Goal: Find specific page/section: Find specific page/section

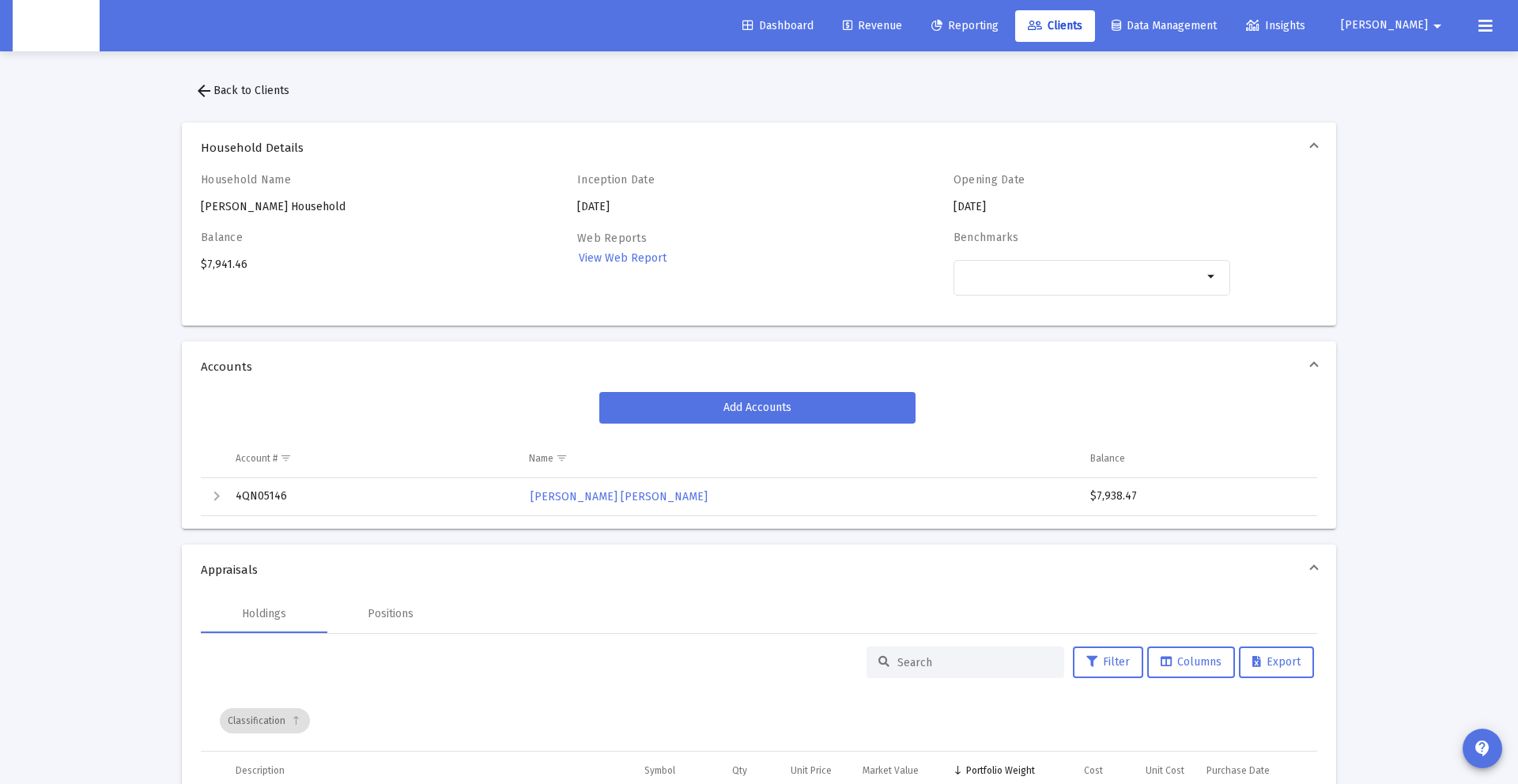
click at [902, 22] on span "Revenue" at bounding box center [872, 26] width 60 height 14
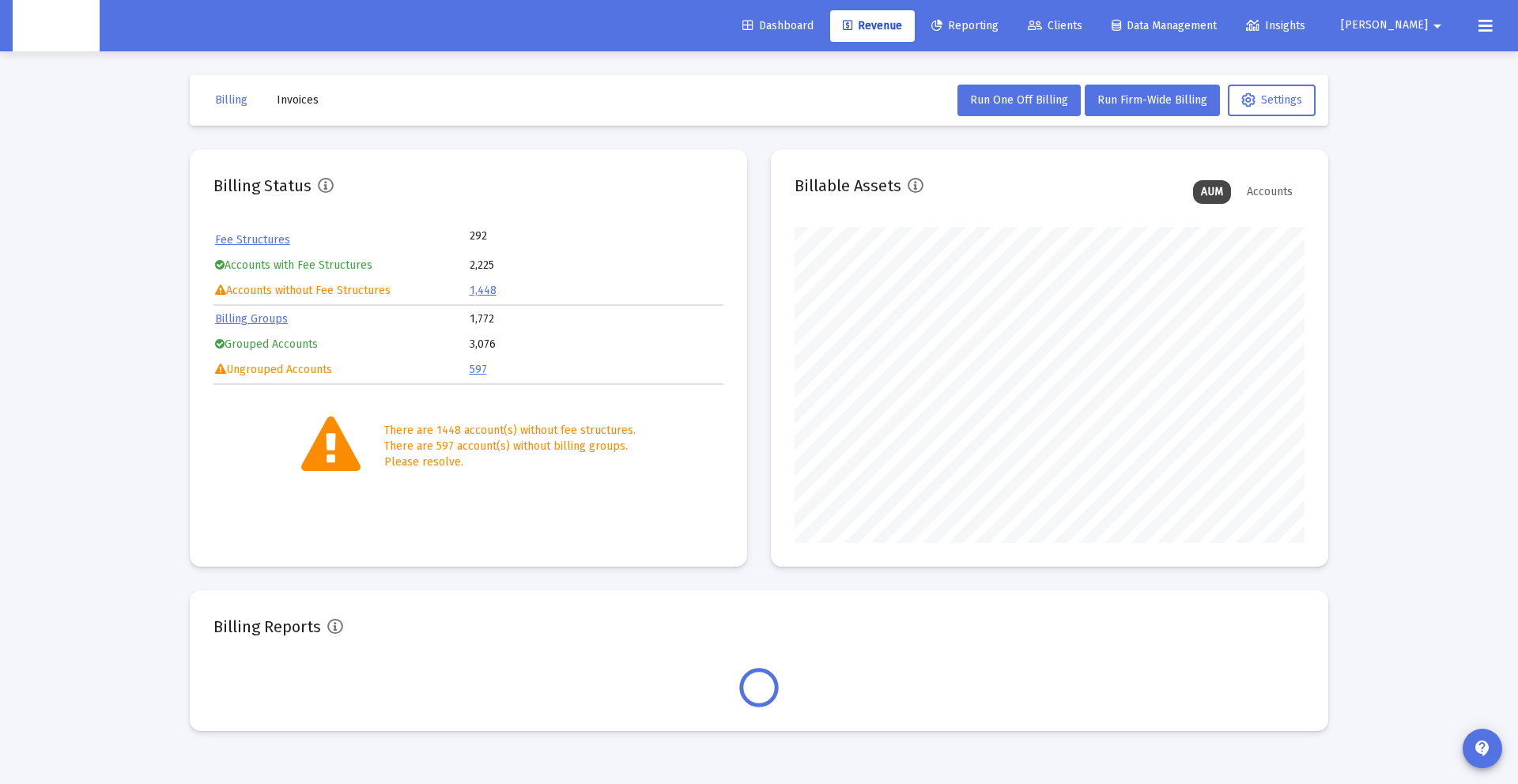
scroll to position [316, 510]
click at [1082, 26] on span "Clients" at bounding box center [1055, 26] width 55 height 14
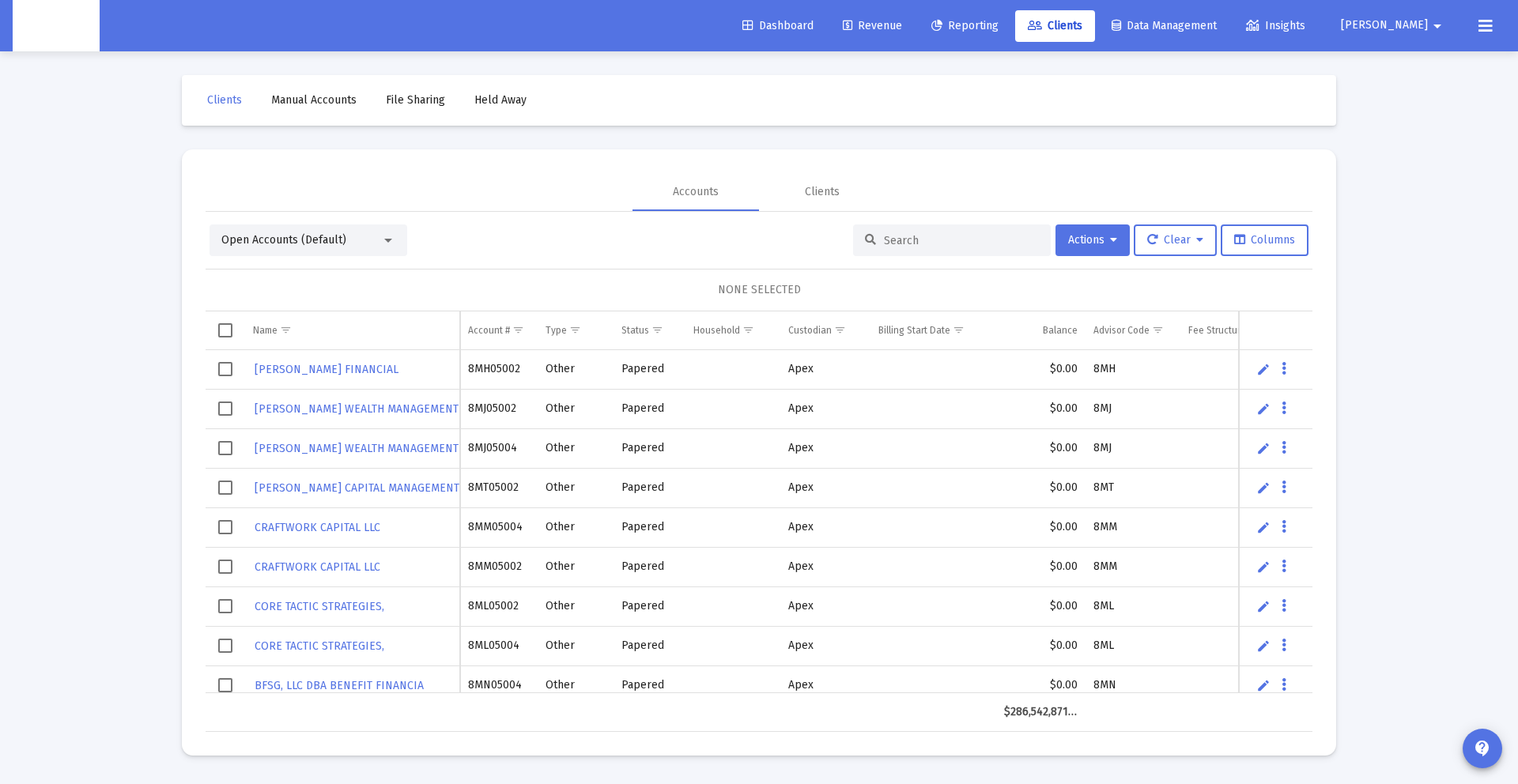
click at [982, 234] on input at bounding box center [961, 240] width 155 height 14
paste input "8NJ05087"
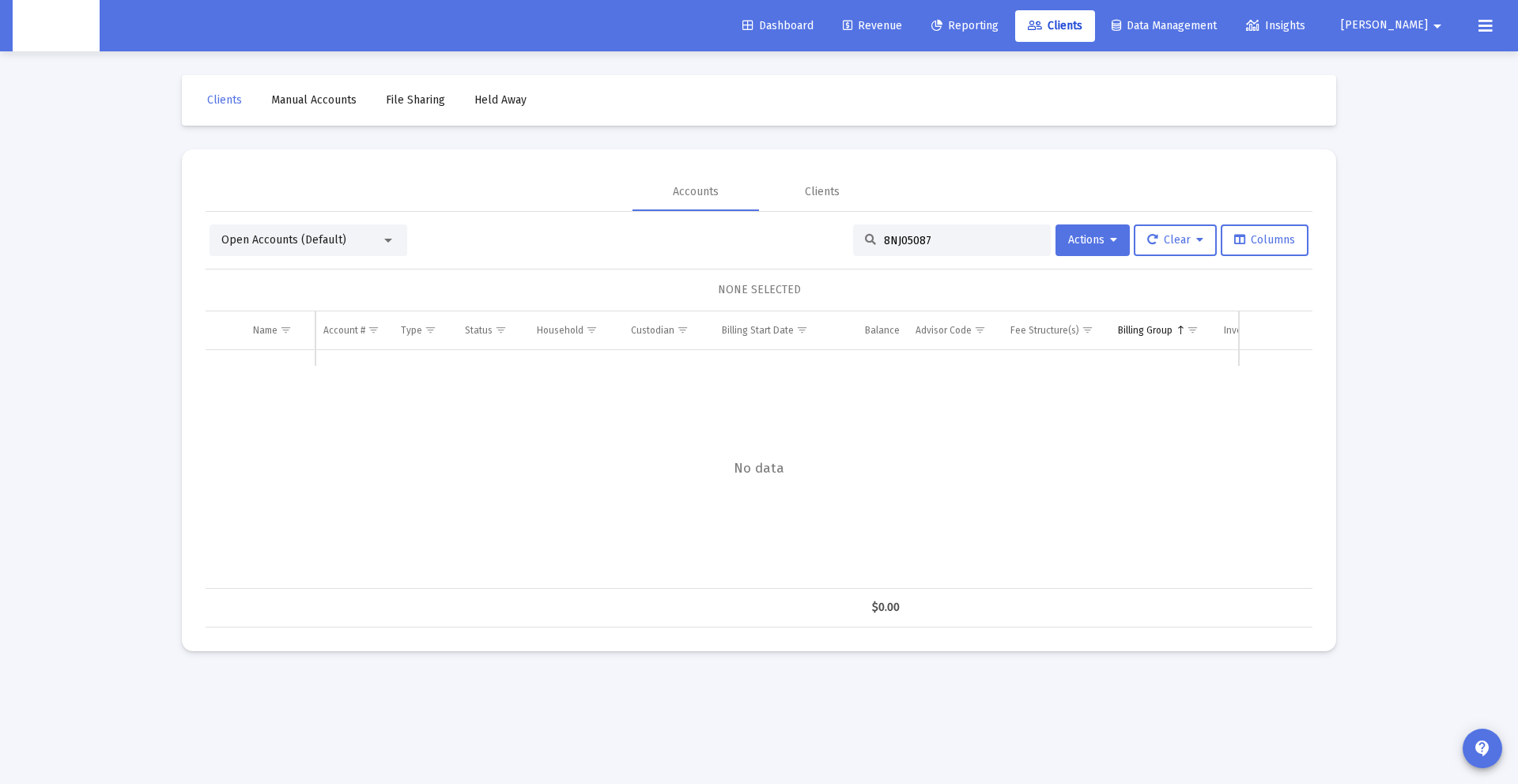
click at [347, 224] on div "Open Accounts (Default)" at bounding box center [309, 240] width 198 height 32
click at [341, 236] on span "Open Accounts (Default)" at bounding box center [284, 240] width 125 height 14
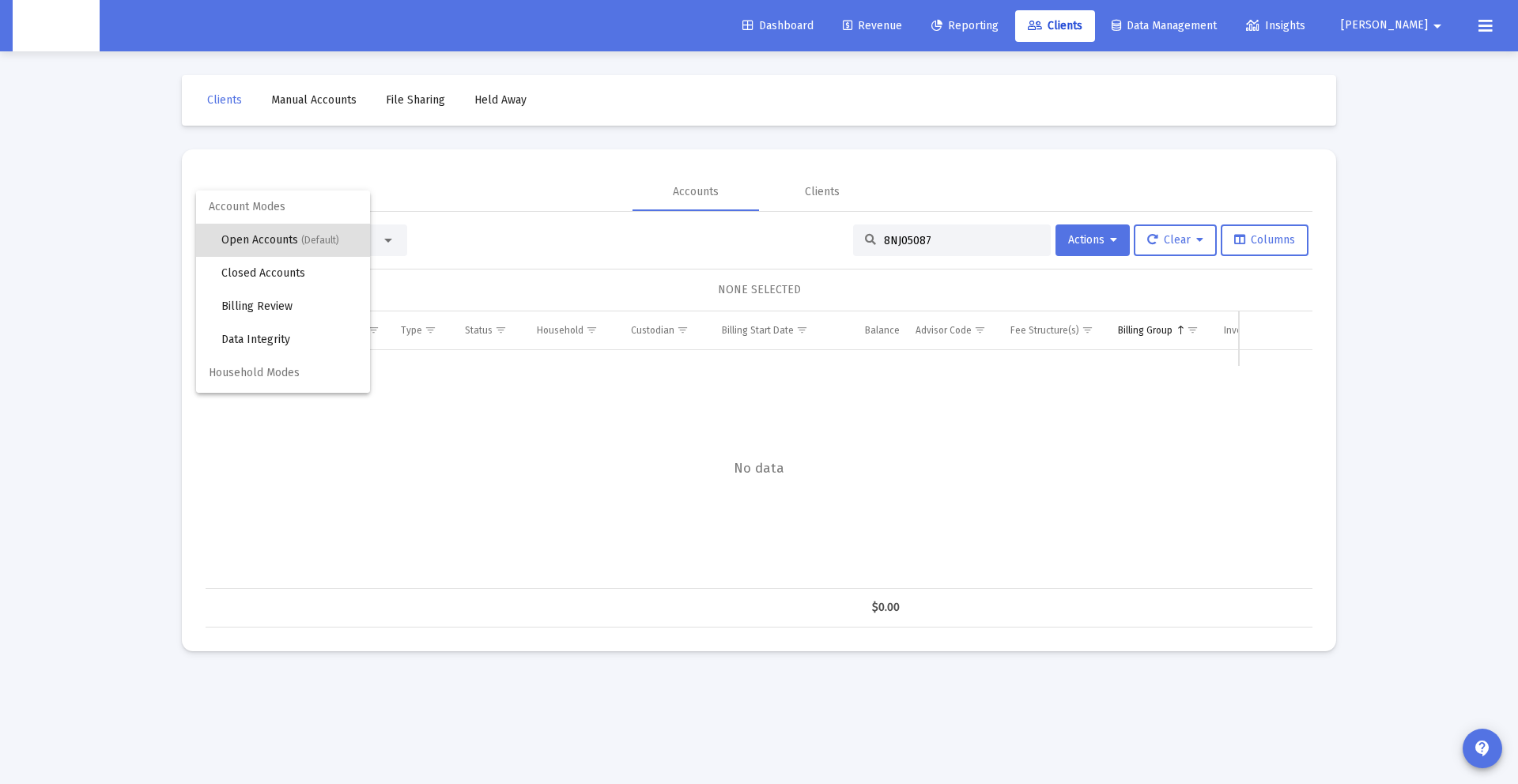
scroll to position [1, 0]
click at [325, 244] on span "(Default)" at bounding box center [320, 239] width 38 height 11
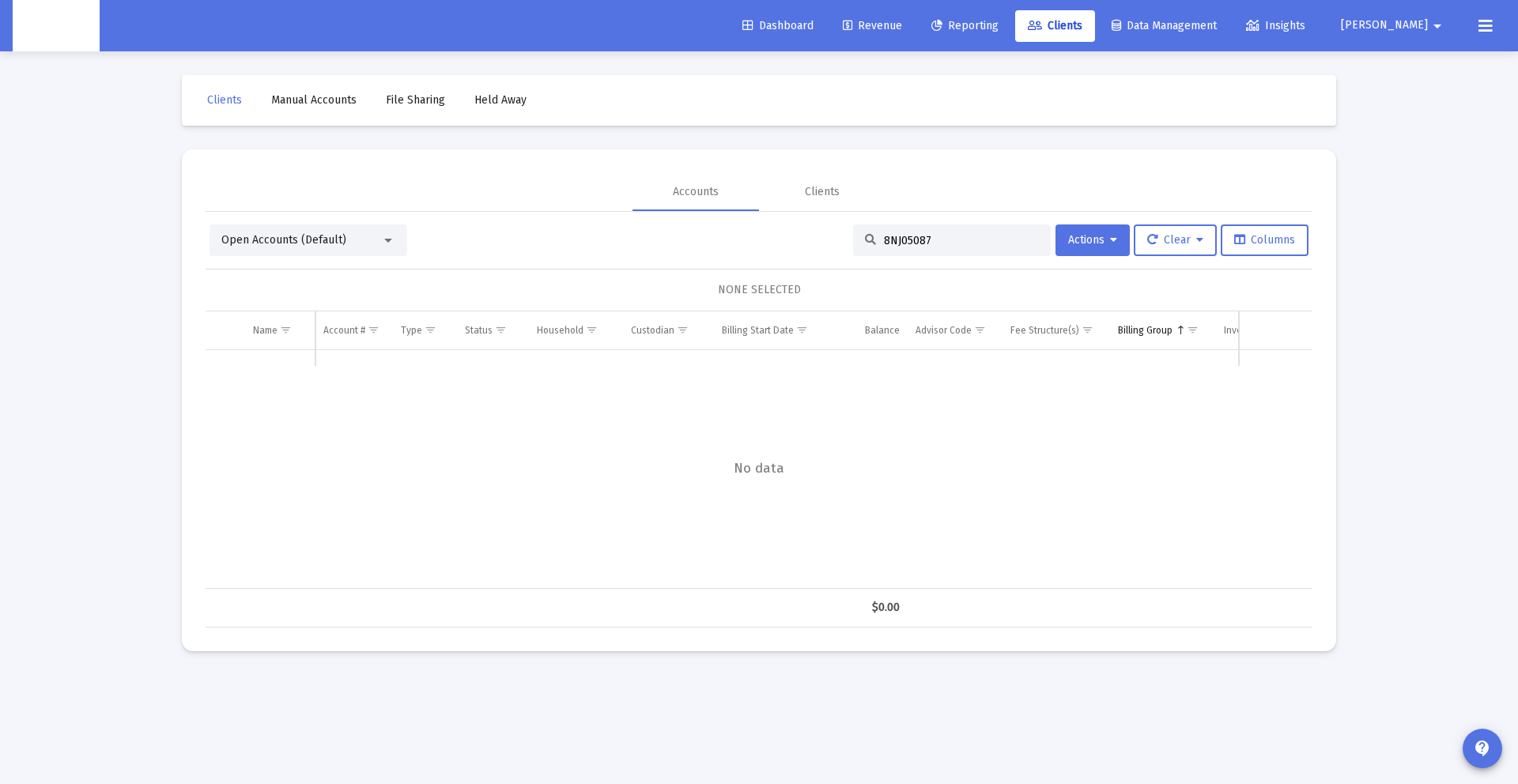
click at [947, 232] on div "8NJ05087" at bounding box center [952, 240] width 198 height 32
click at [945, 251] on div "8NJ05087" at bounding box center [952, 240] width 198 height 32
click at [970, 246] on input "8NJ05087" at bounding box center [961, 240] width 155 height 14
drag, startPoint x: 964, startPoint y: 243, endPoint x: 595, endPoint y: 238, distance: 369.0
click at [595, 238] on div "Open Accounts (Default) 8NJ05087 Actions Clear Columns" at bounding box center [759, 240] width 1098 height 32
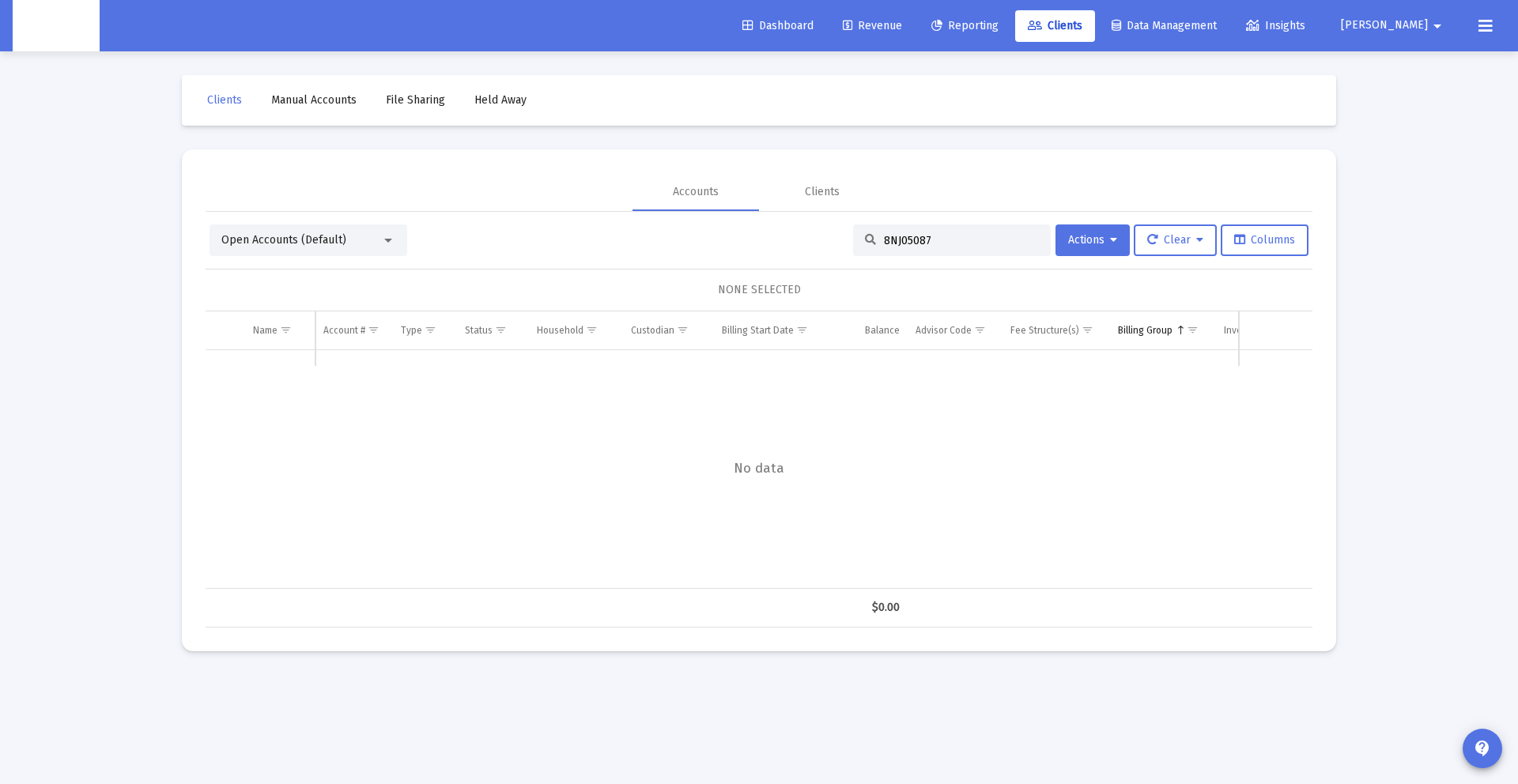
click at [929, 234] on input "8NJ05087" at bounding box center [961, 240] width 155 height 14
click at [294, 239] on span "Open Accounts (Default)" at bounding box center [284, 240] width 125 height 14
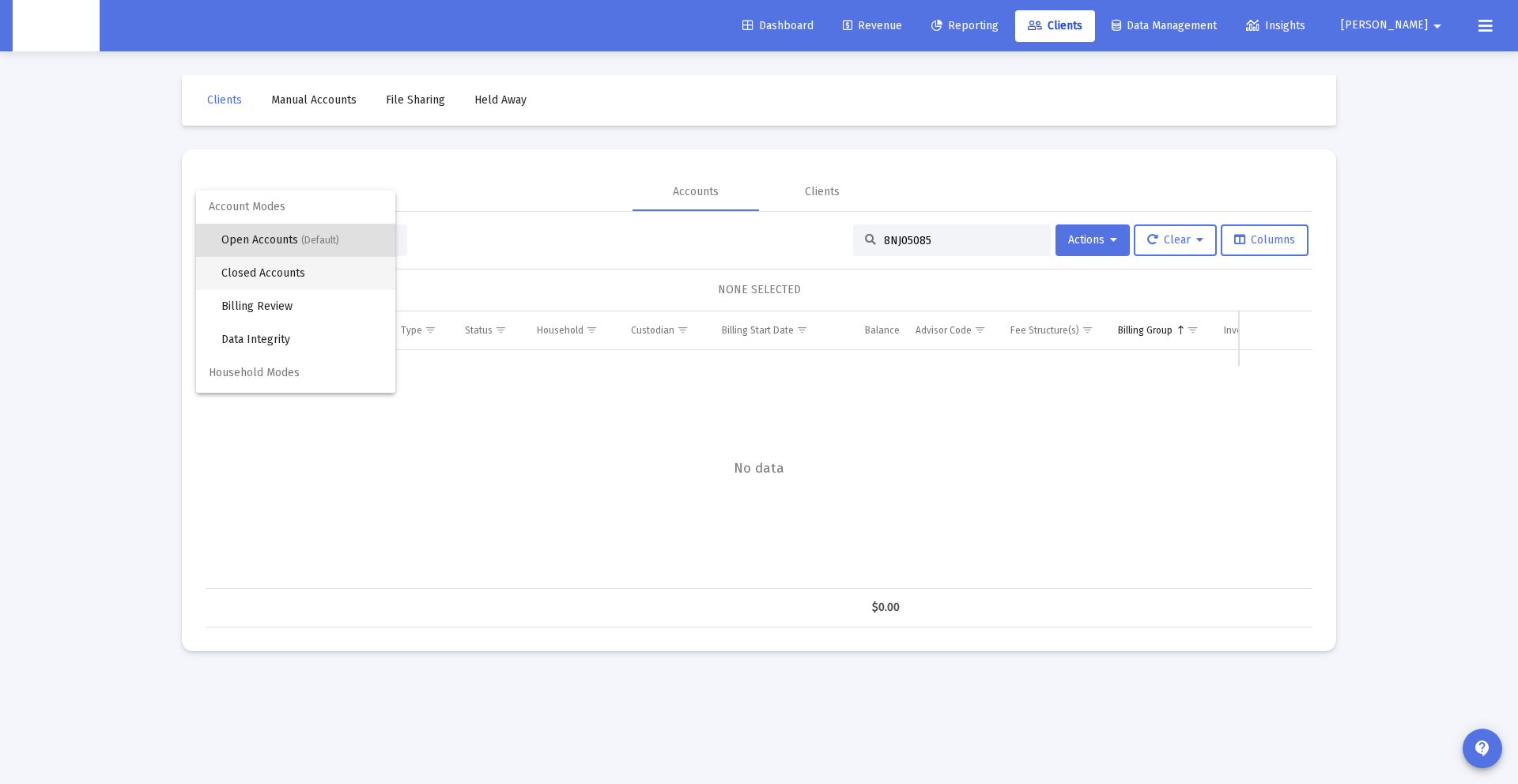
click at [278, 265] on span "Closed Accounts" at bounding box center [302, 273] width 161 height 33
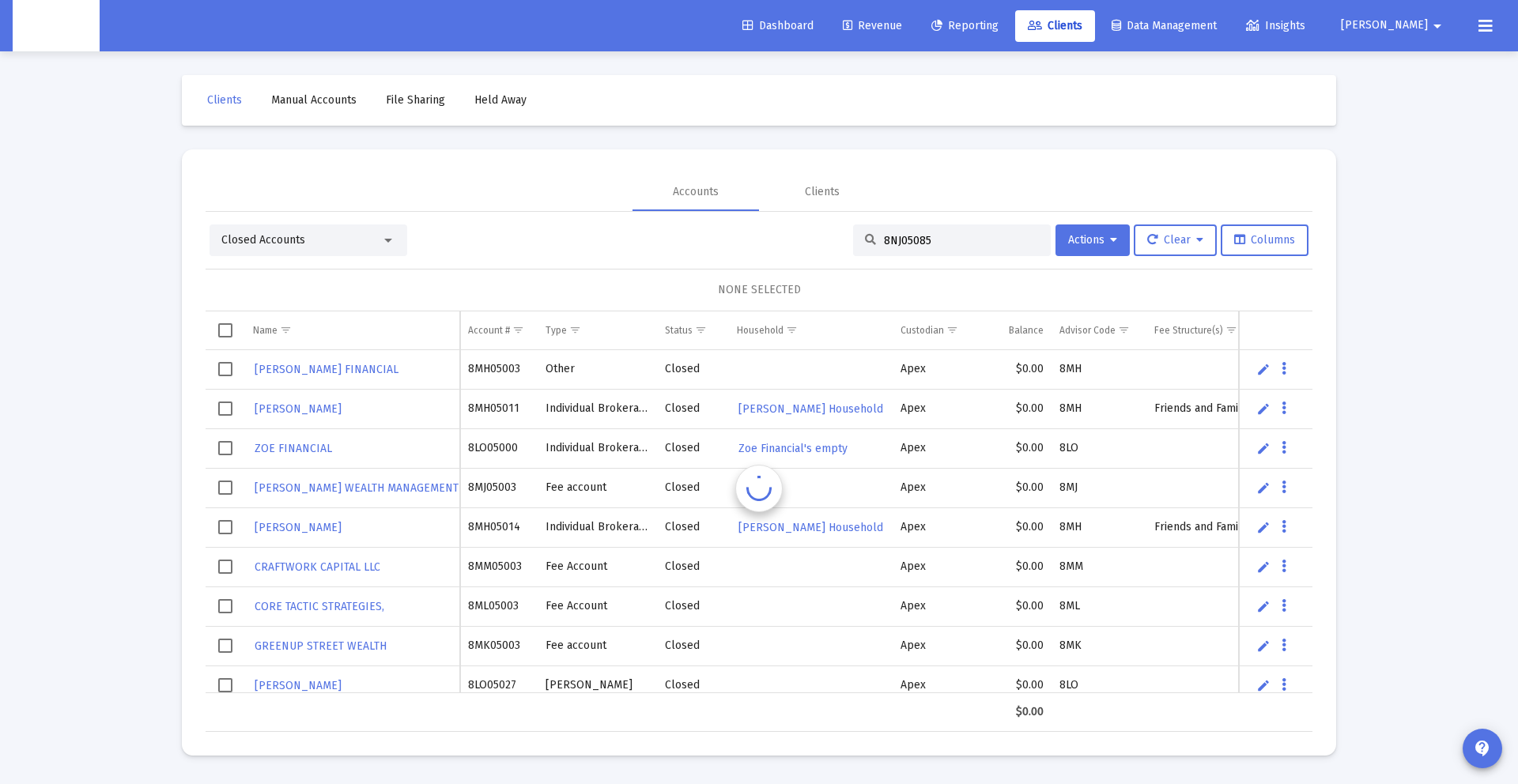
click at [303, 237] on div "Closed Accounts" at bounding box center [301, 240] width 159 height 16
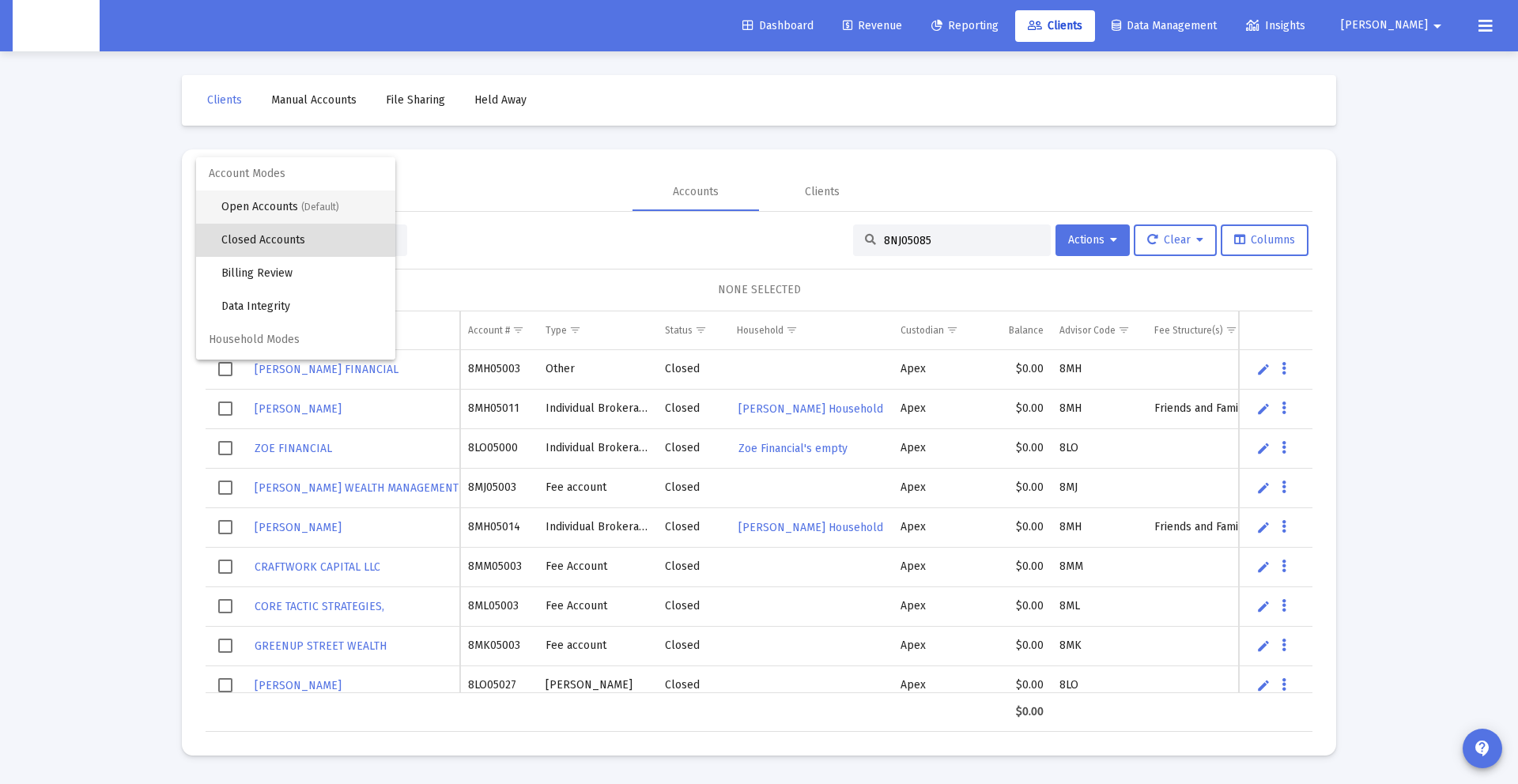
click at [333, 199] on span "Open Accounts (Default)" at bounding box center [302, 207] width 161 height 33
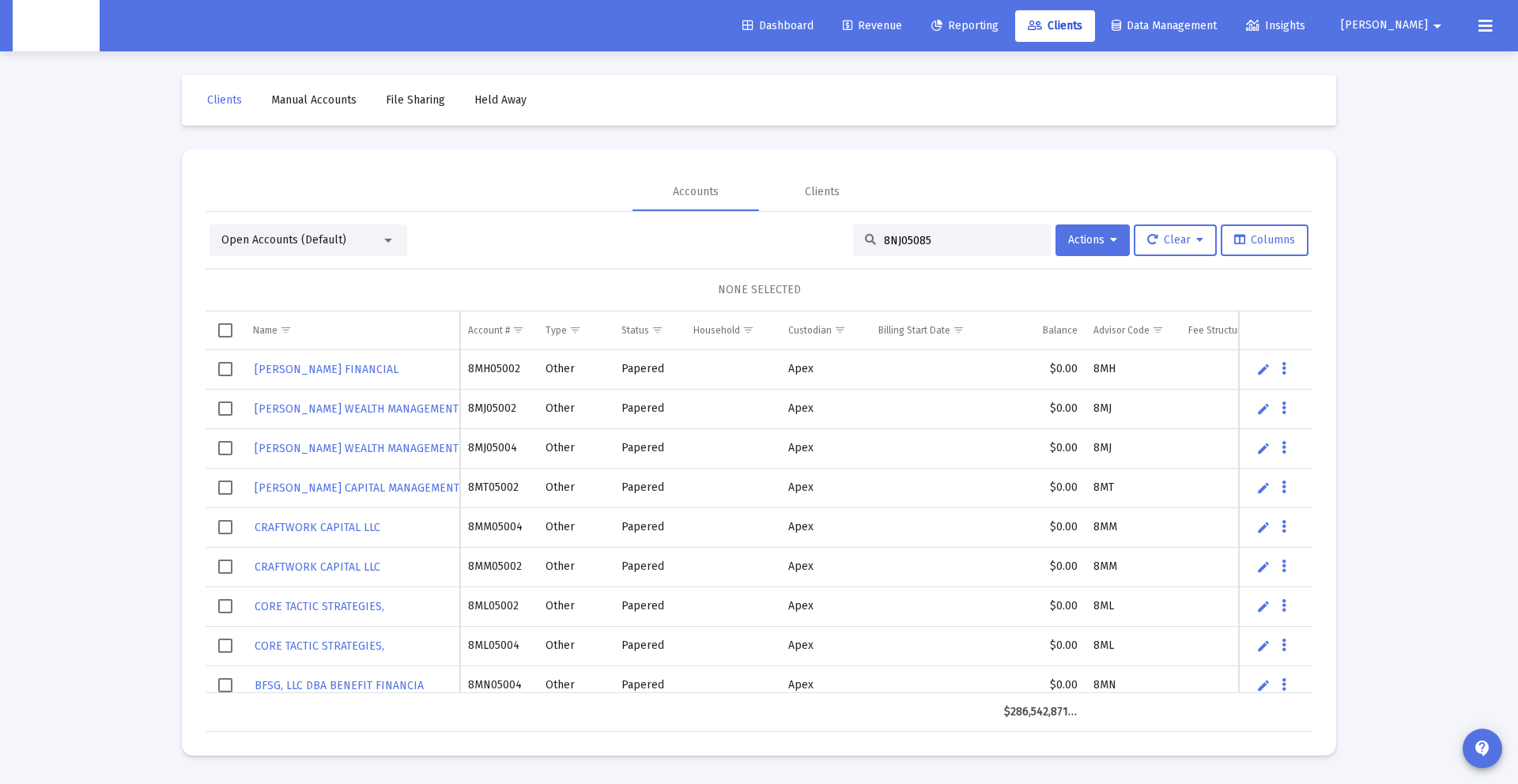
click at [954, 239] on input "8NJ05085" at bounding box center [961, 240] width 155 height 14
drag, startPoint x: 954, startPoint y: 239, endPoint x: 737, endPoint y: 225, distance: 217.5
click at [737, 225] on div "Open Accounts (Default) 8NJ05085 Actions Clear Columns" at bounding box center [759, 240] width 1098 height 32
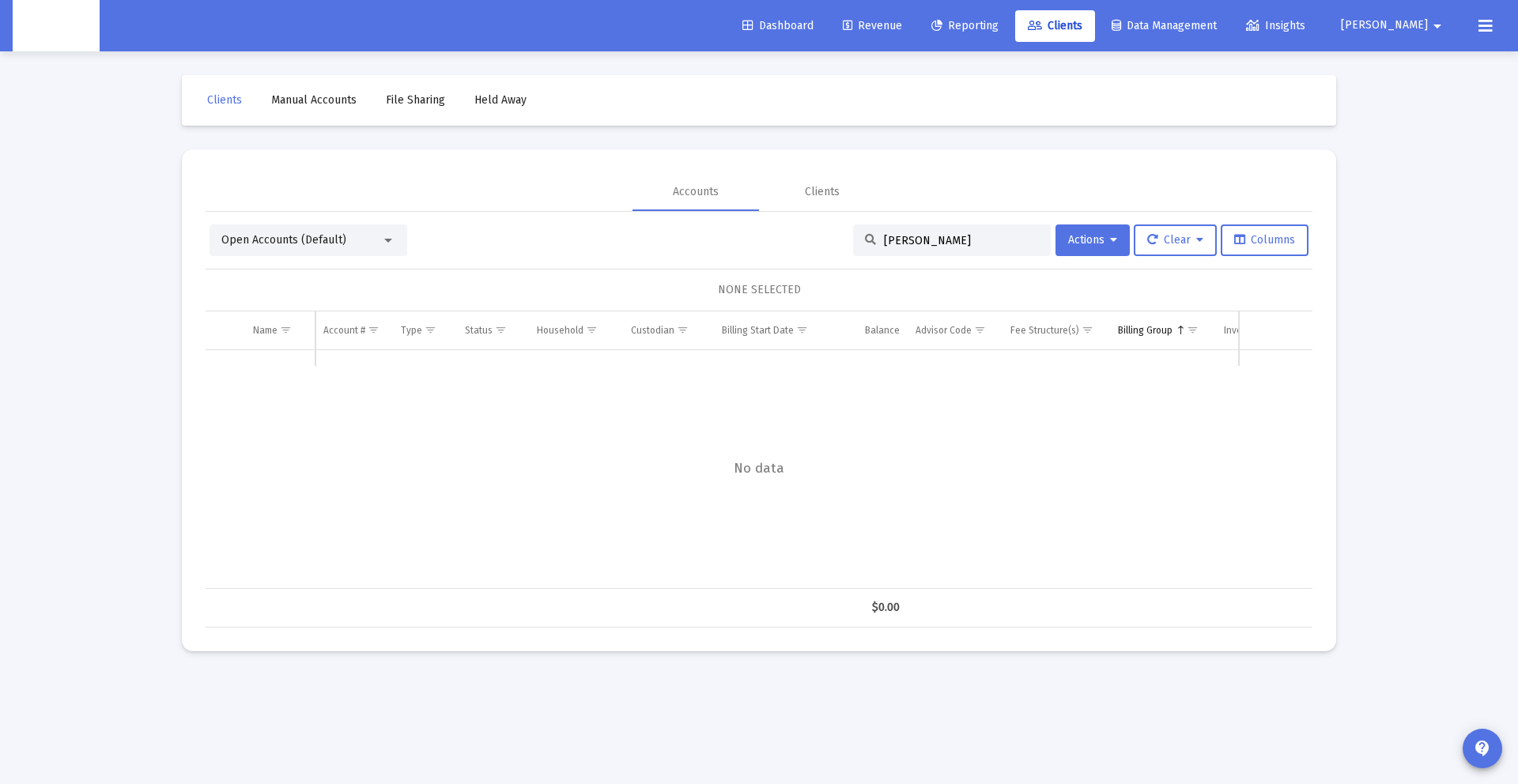
drag, startPoint x: 936, startPoint y: 228, endPoint x: 865, endPoint y: 228, distance: 71.0
click at [865, 228] on div "janett" at bounding box center [952, 240] width 198 height 32
click at [914, 236] on input "janett" at bounding box center [961, 240] width 155 height 14
drag, startPoint x: 914, startPoint y: 236, endPoint x: 765, endPoint y: 226, distance: 149.3
click at [765, 226] on div "Open Accounts (Default) janett Actions Clear Columns" at bounding box center [759, 240] width 1098 height 32
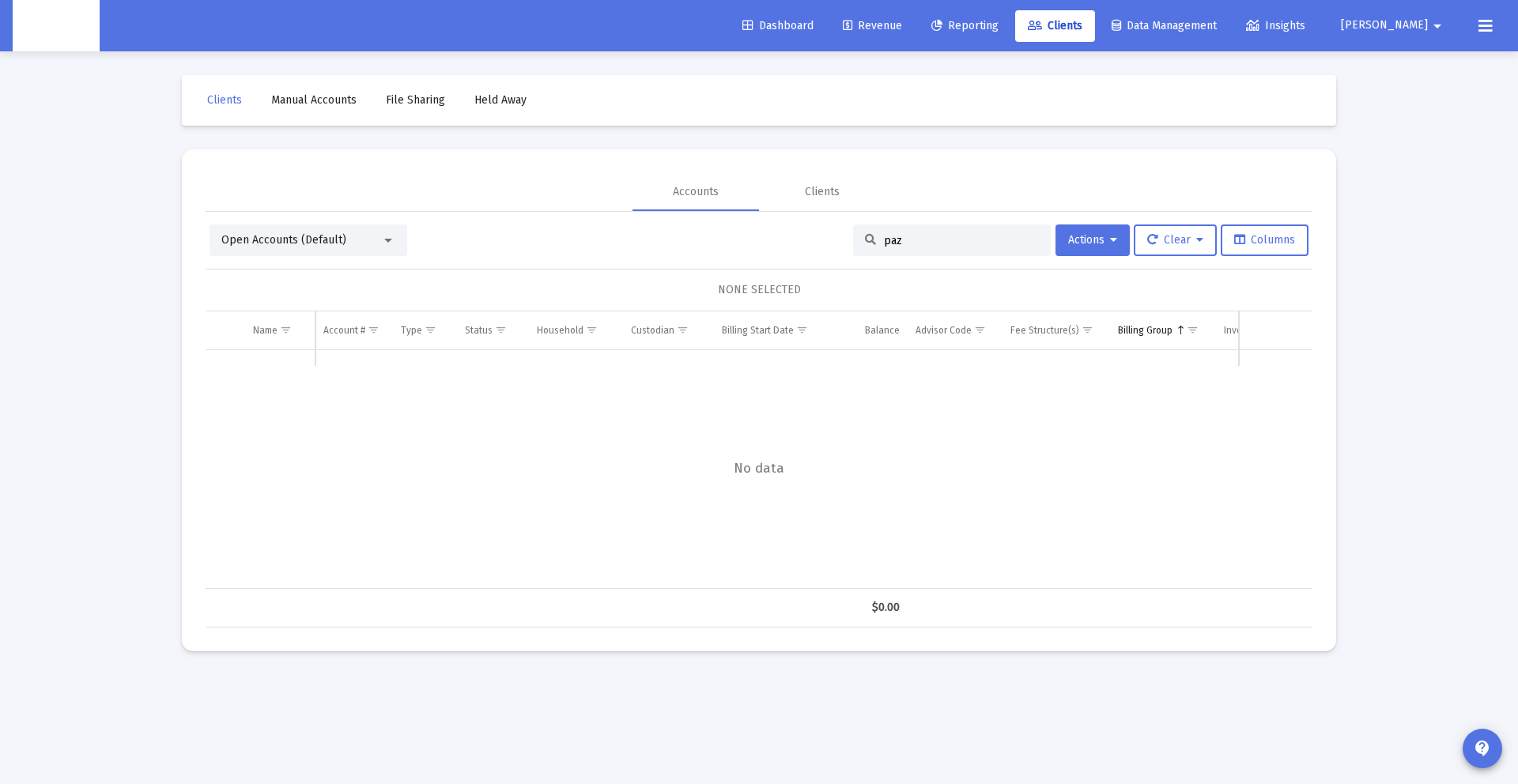
type input "paz"
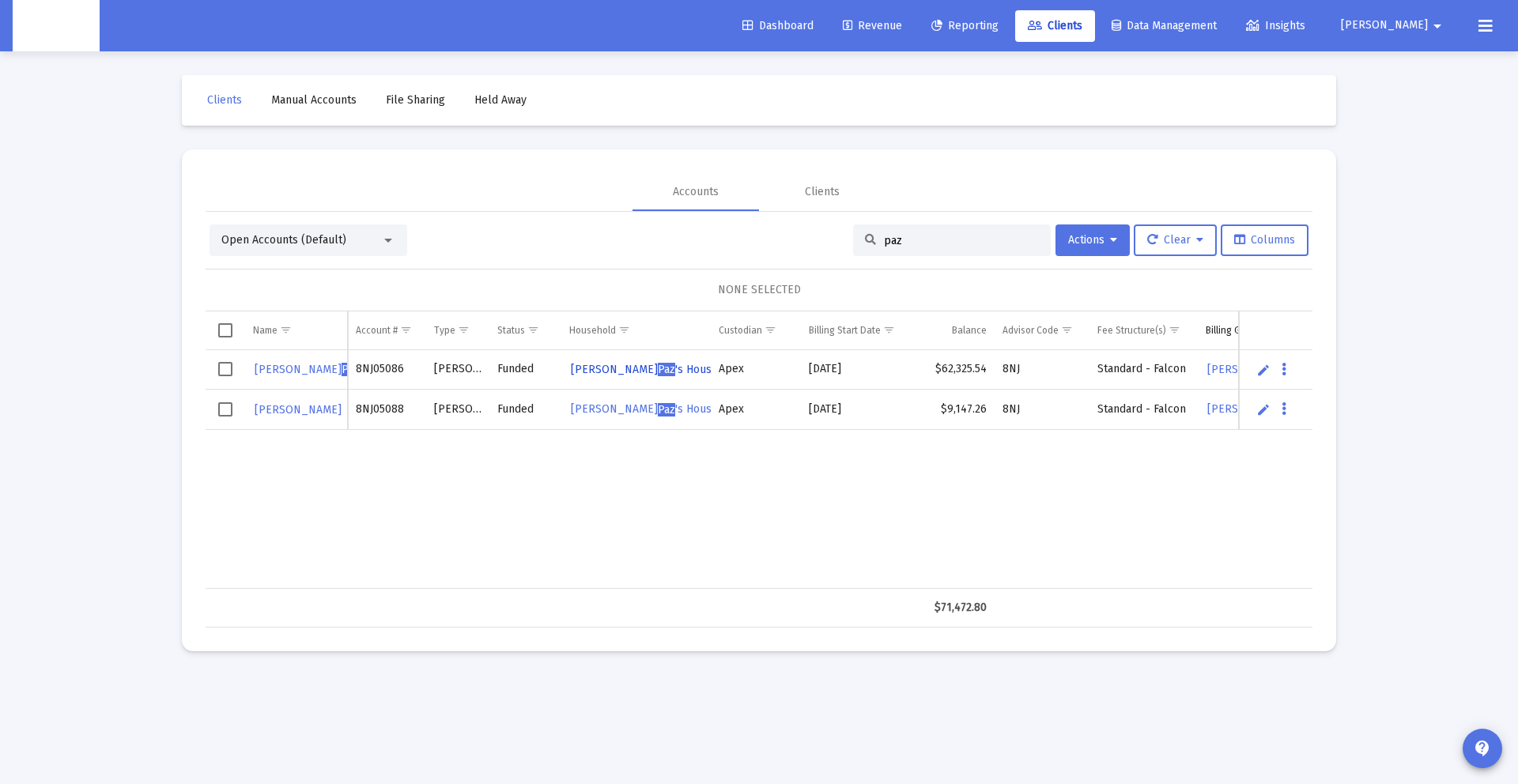
click at [671, 368] on span "Jeanette Paz 's Household" at bounding box center [656, 369] width 170 height 14
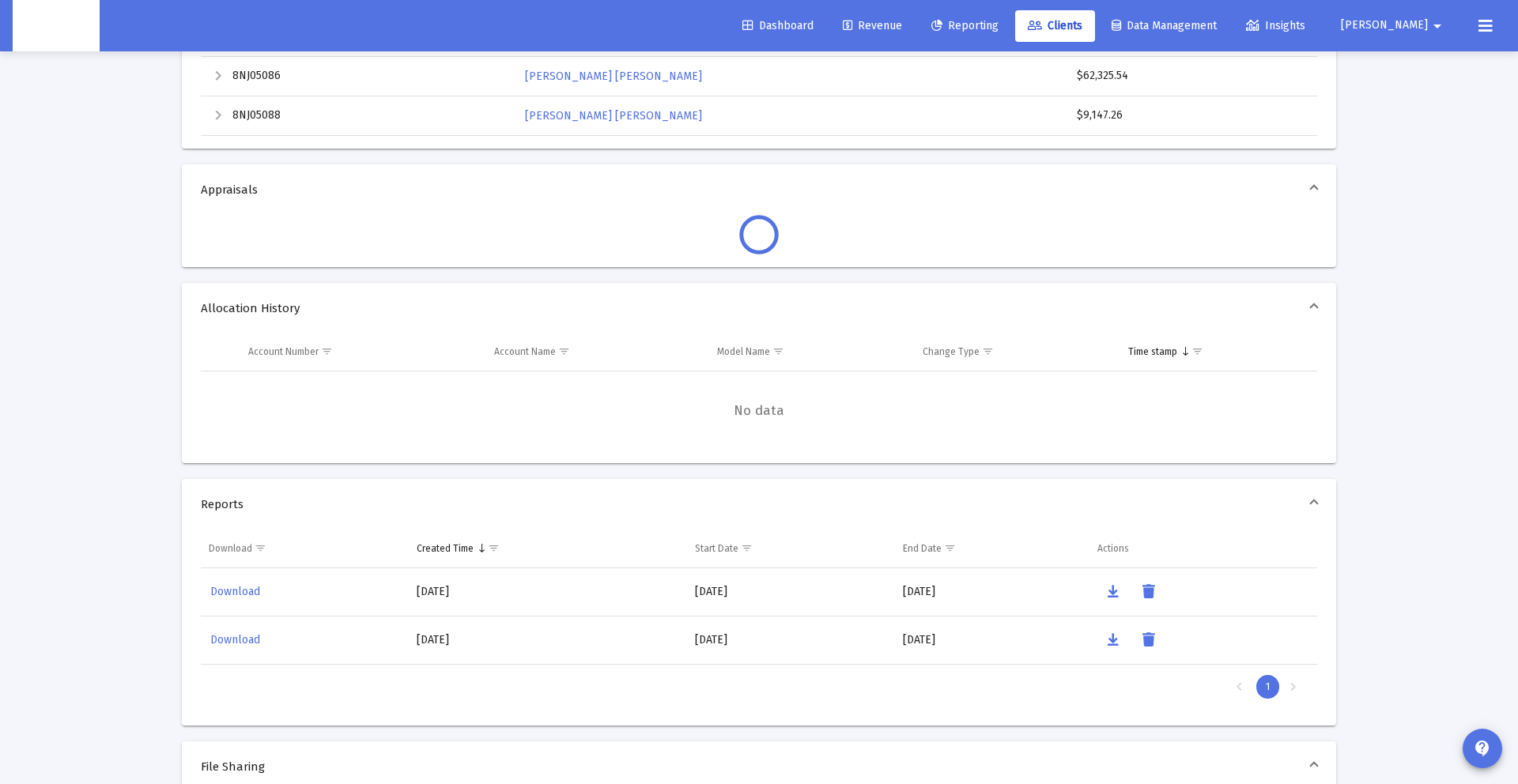
scroll to position [286, 0]
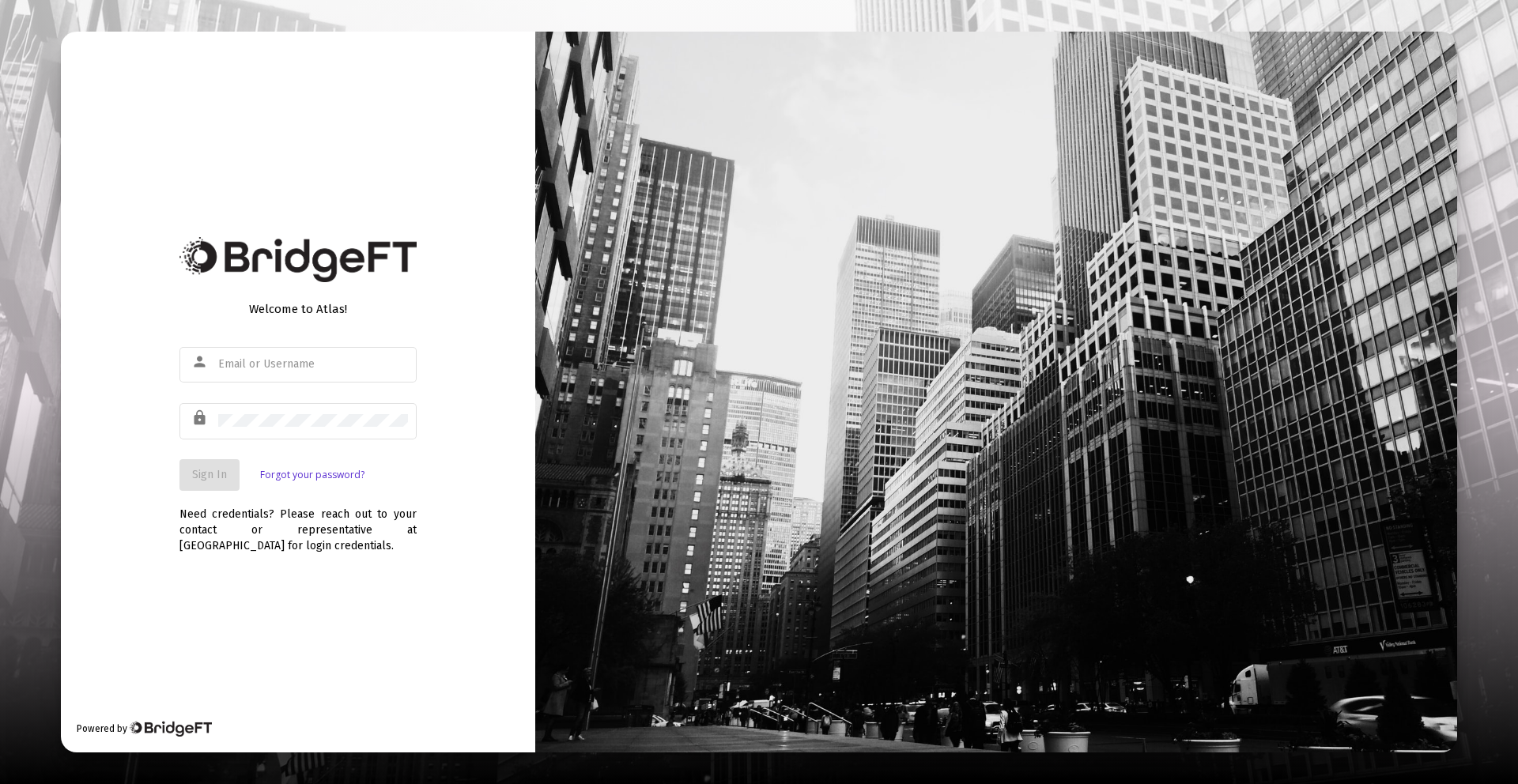
type input "[PERSON_NAME][EMAIL_ADDRESS][DOMAIN_NAME]"
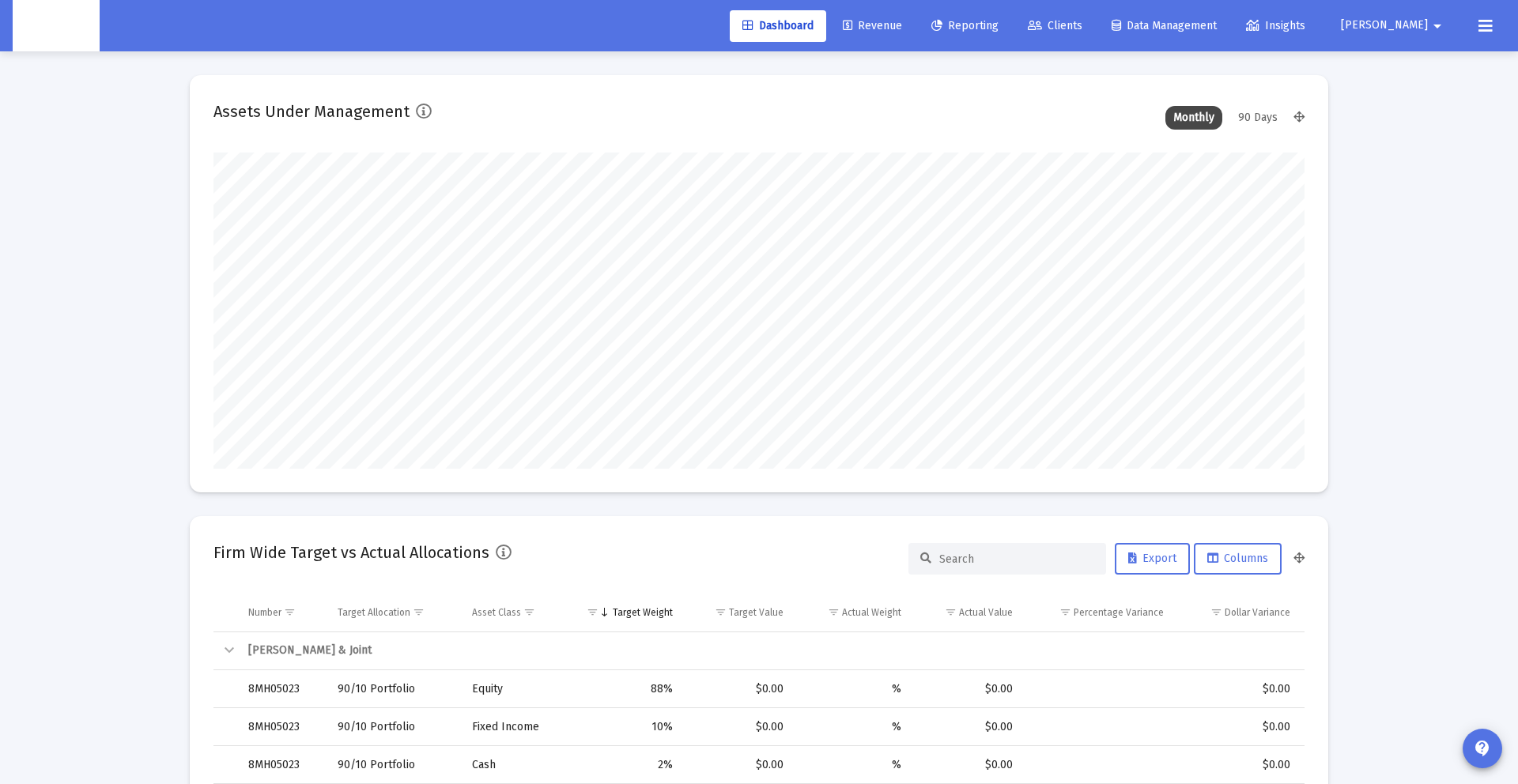
scroll to position [316, 1091]
type input "[DATE]"
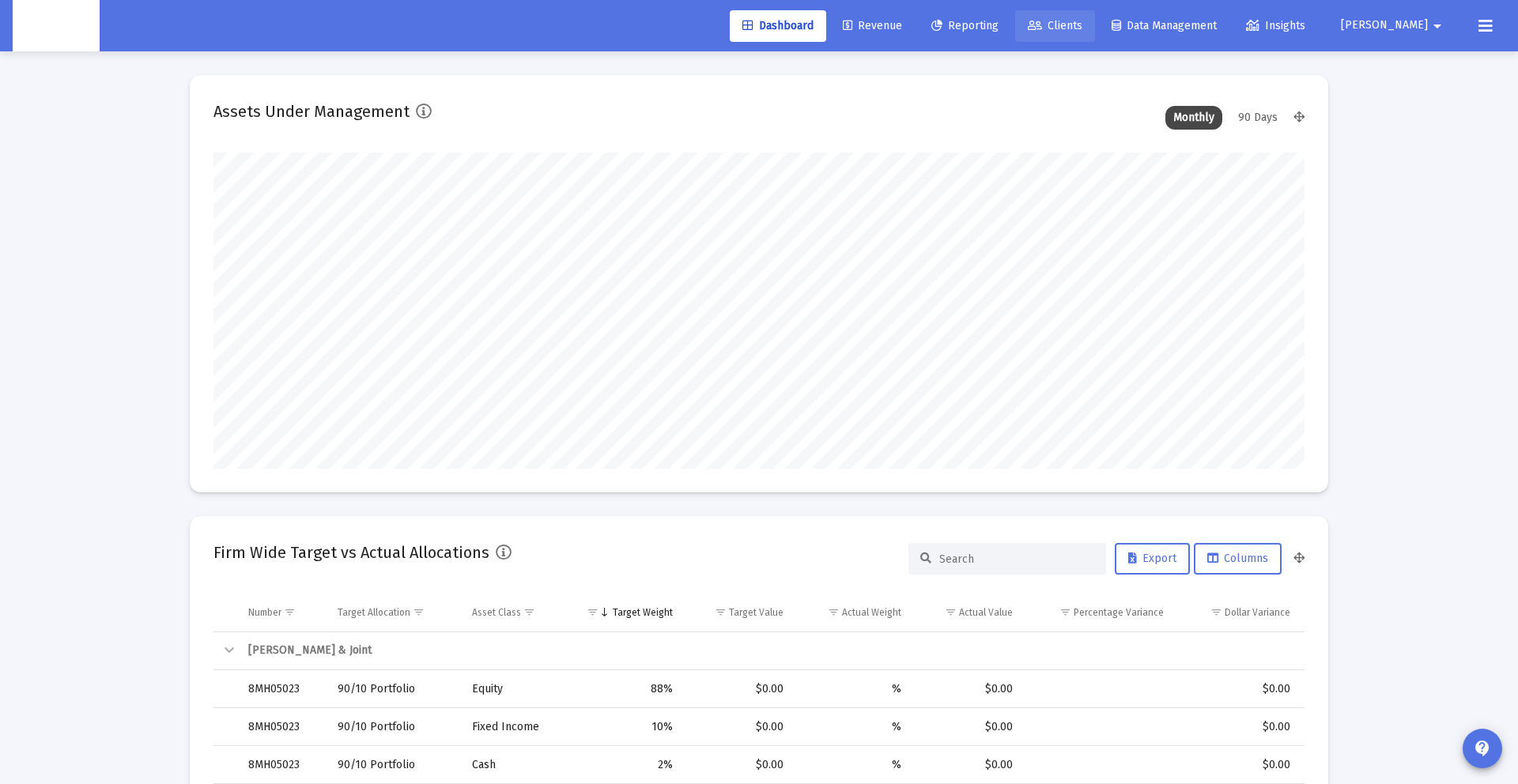
click at [1082, 19] on span "Clients" at bounding box center [1055, 26] width 55 height 14
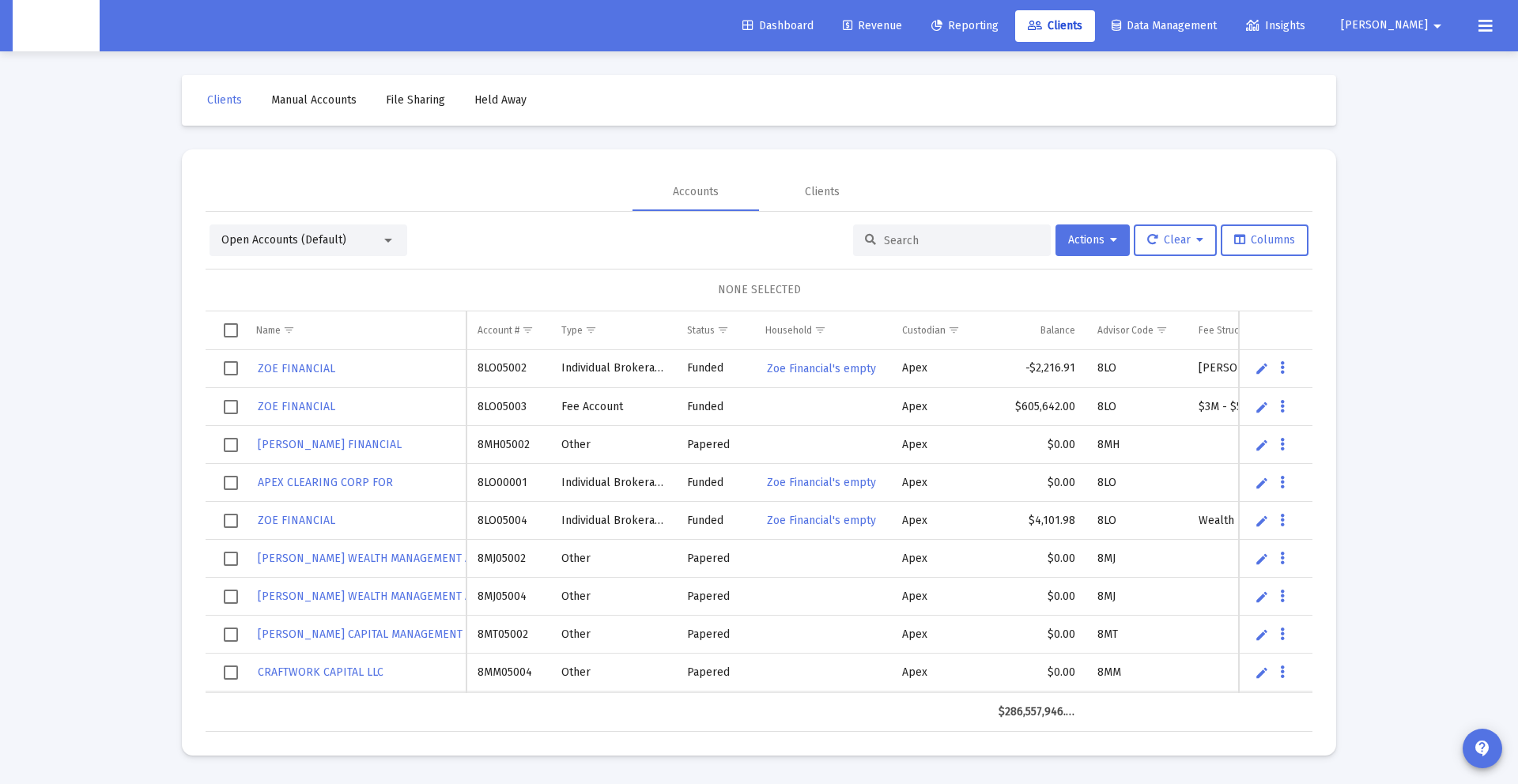
click at [948, 237] on input at bounding box center [961, 240] width 155 height 14
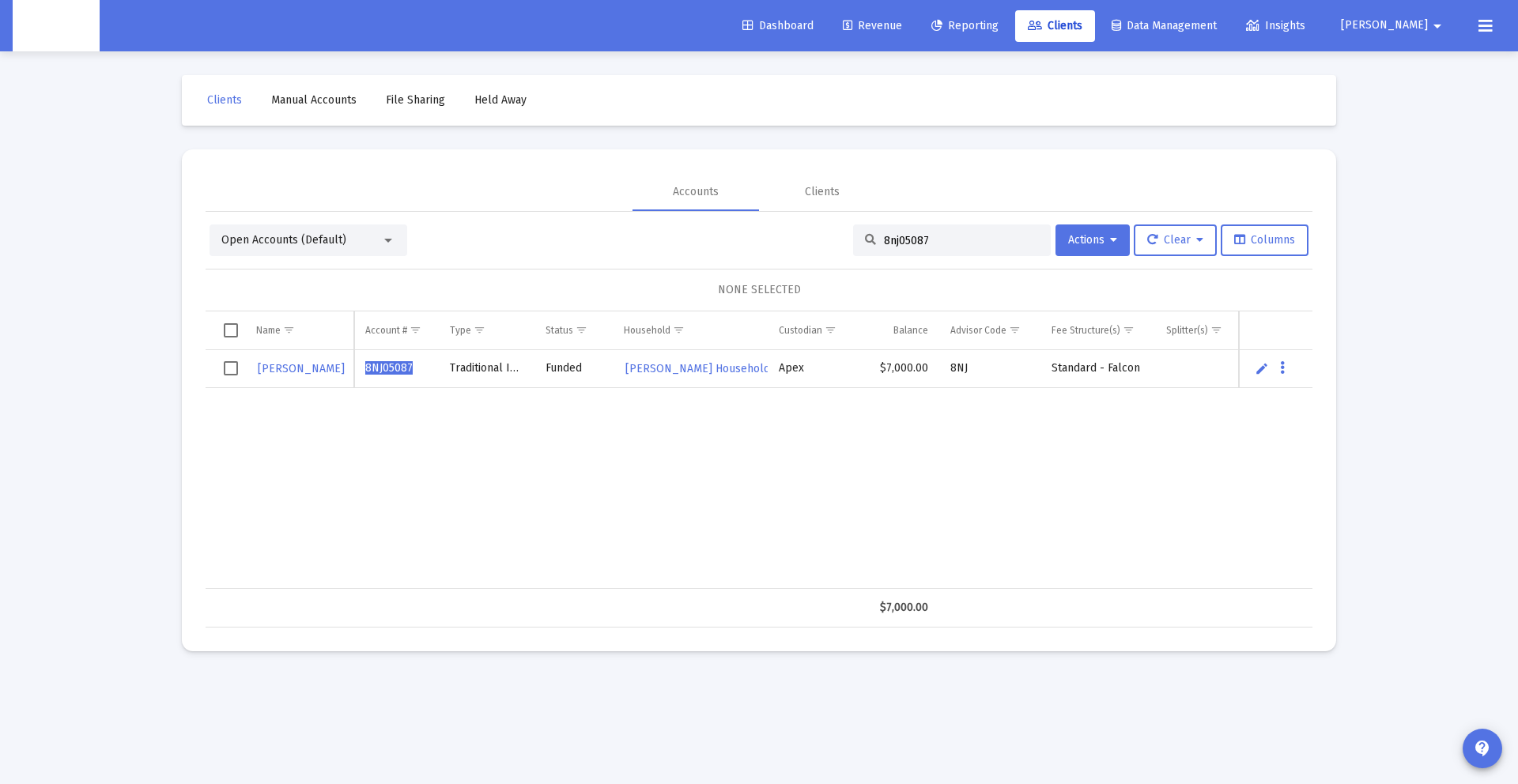
type input "8nj05087"
click at [890, 236] on input "8nj05087" at bounding box center [961, 240] width 155 height 14
